Goal: Find specific page/section: Find specific page/section

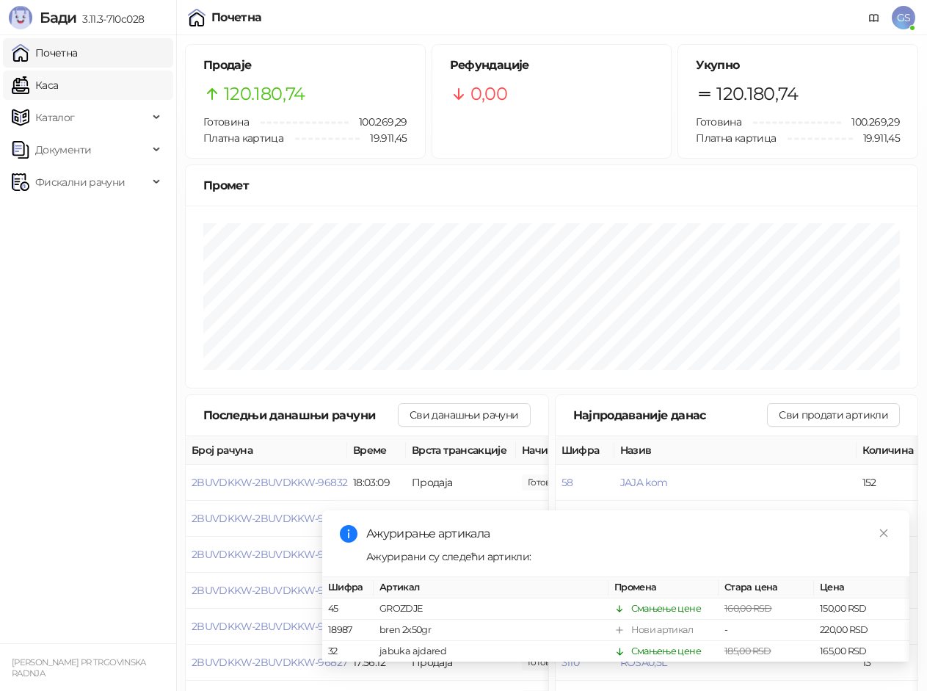
drag, startPoint x: 117, startPoint y: 53, endPoint x: 115, endPoint y: 76, distance: 23.7
click at [78, 55] on link "Почетна" at bounding box center [45, 52] width 66 height 29
click at [58, 84] on link "Каса" at bounding box center [35, 84] width 46 height 29
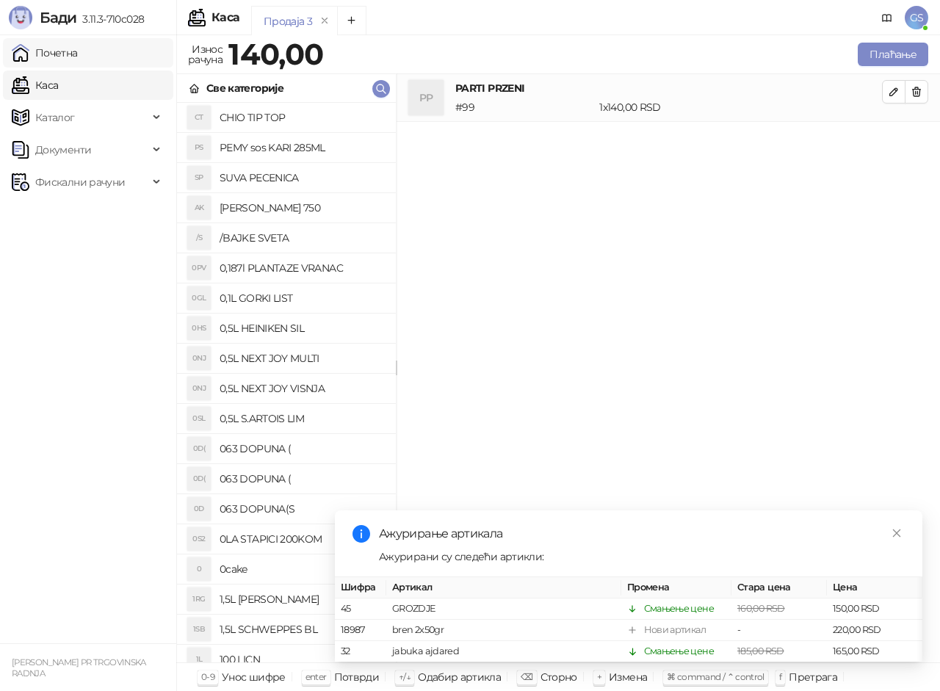
click at [78, 56] on link "Почетна" at bounding box center [45, 52] width 66 height 29
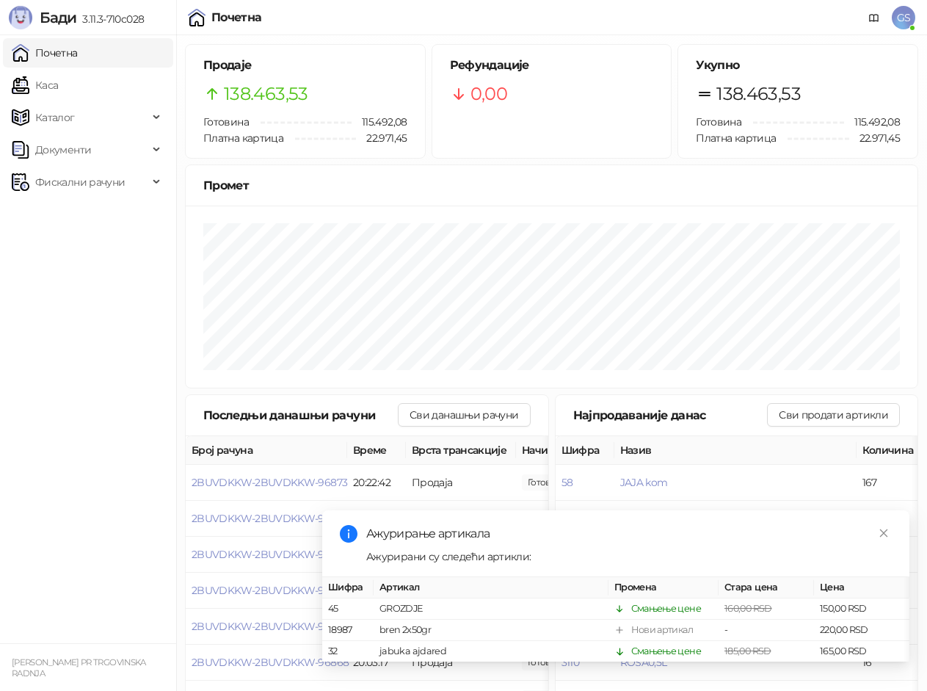
click at [76, 57] on link "Почетна" at bounding box center [45, 52] width 66 height 29
drag, startPoint x: 90, startPoint y: 84, endPoint x: 90, endPoint y: 54, distance: 30.8
click at [58, 84] on link "Каса" at bounding box center [35, 84] width 46 height 29
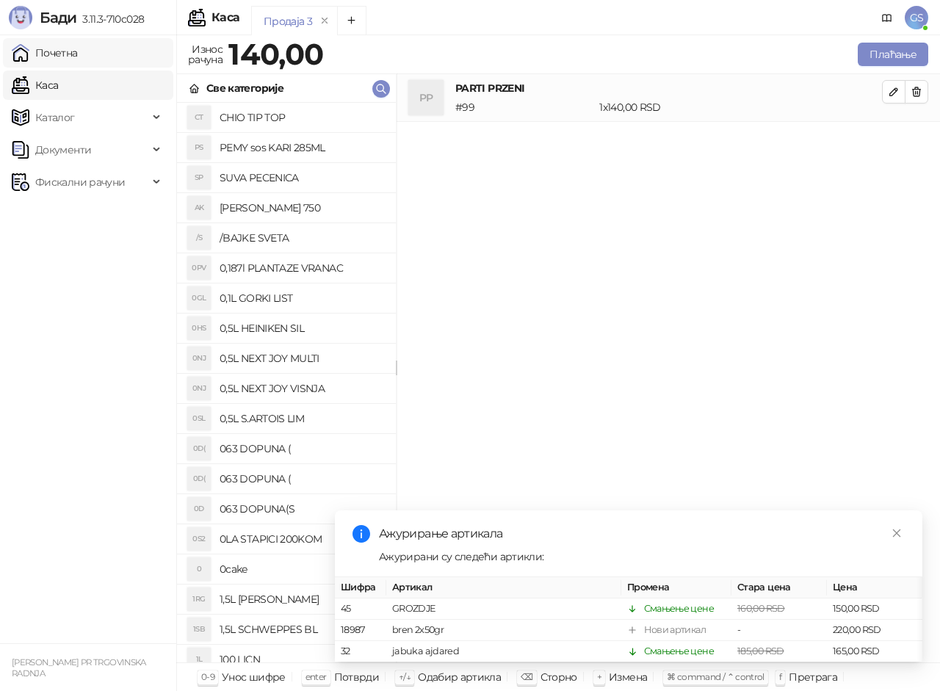
click at [78, 54] on link "Почетна" at bounding box center [45, 52] width 66 height 29
